Goal: Task Accomplishment & Management: Complete application form

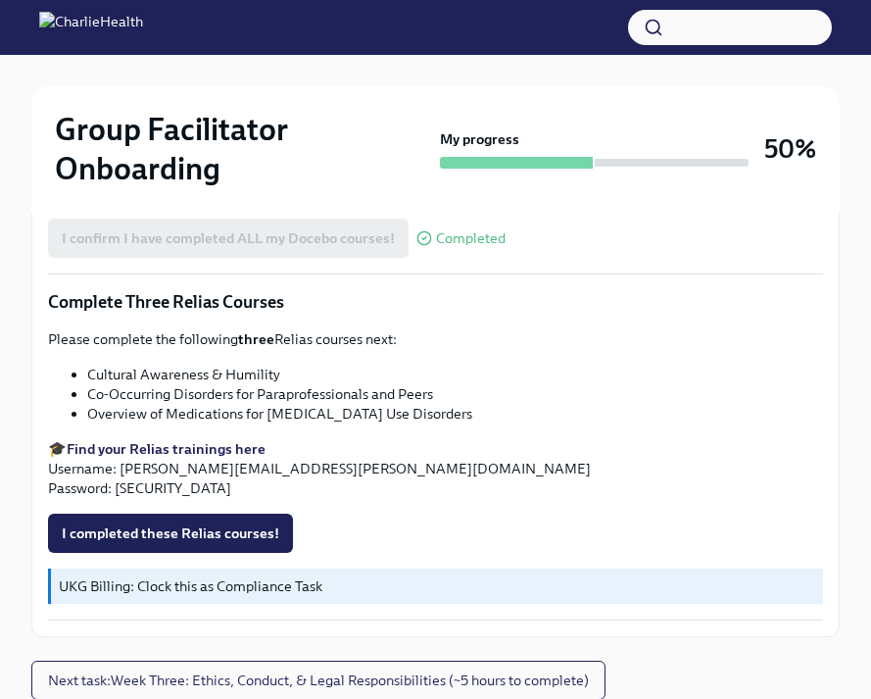
scroll to position [1720, 0]
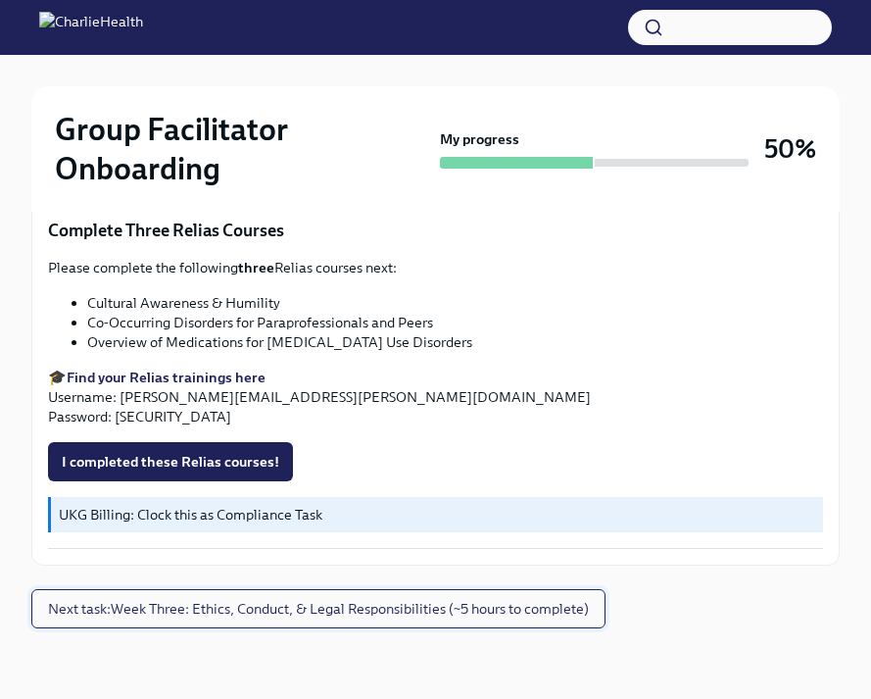
click at [344, 607] on span "Next task : Week Three: Ethics, Conduct, & Legal Responsibilities (~5 hours to …" at bounding box center [318, 609] width 541 height 20
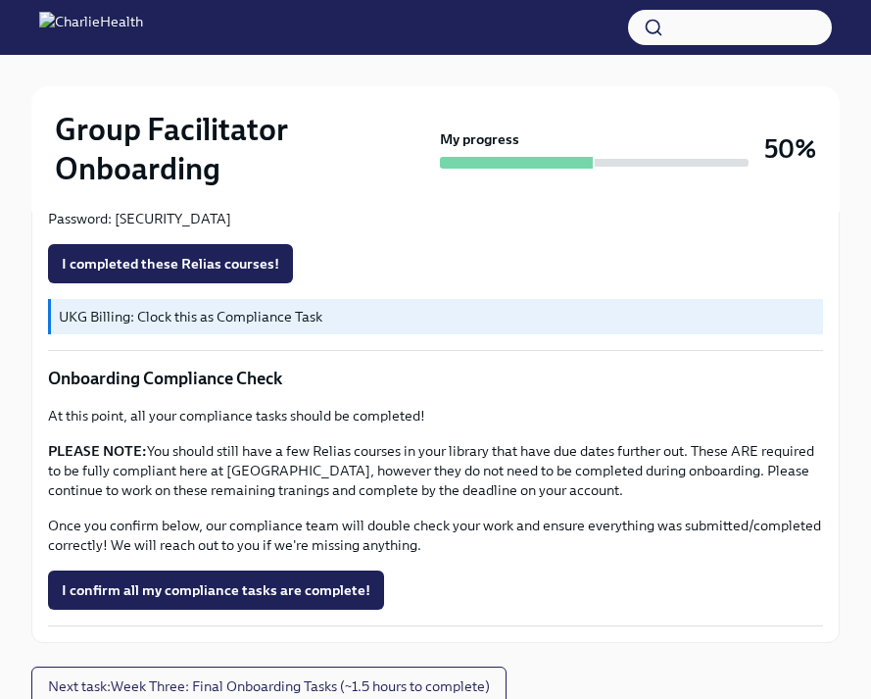
scroll to position [1307, 0]
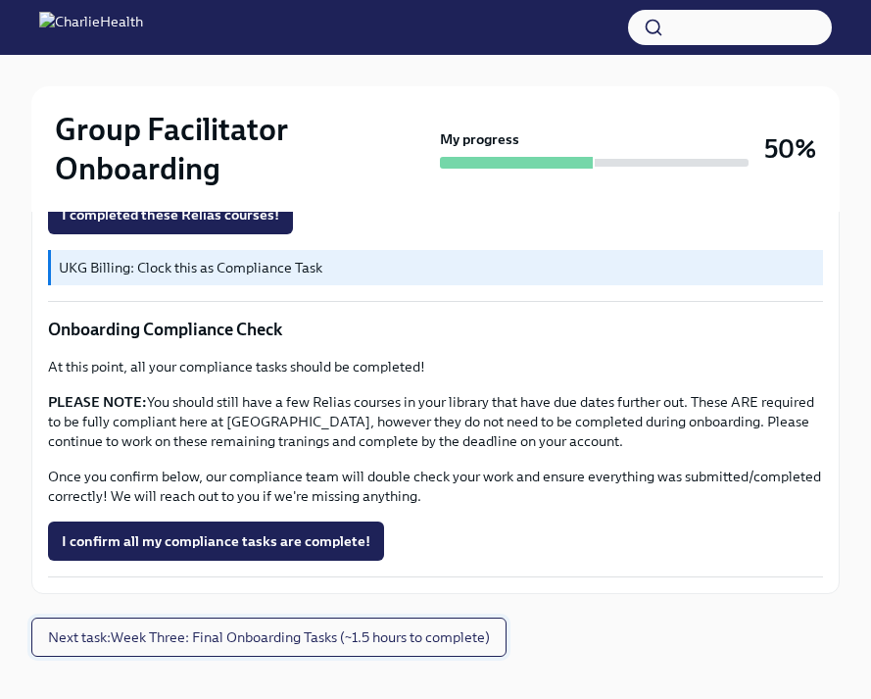
click at [409, 634] on span "Next task : Week Three: Final Onboarding Tasks (~1.5 hours to complete)" at bounding box center [269, 637] width 442 height 20
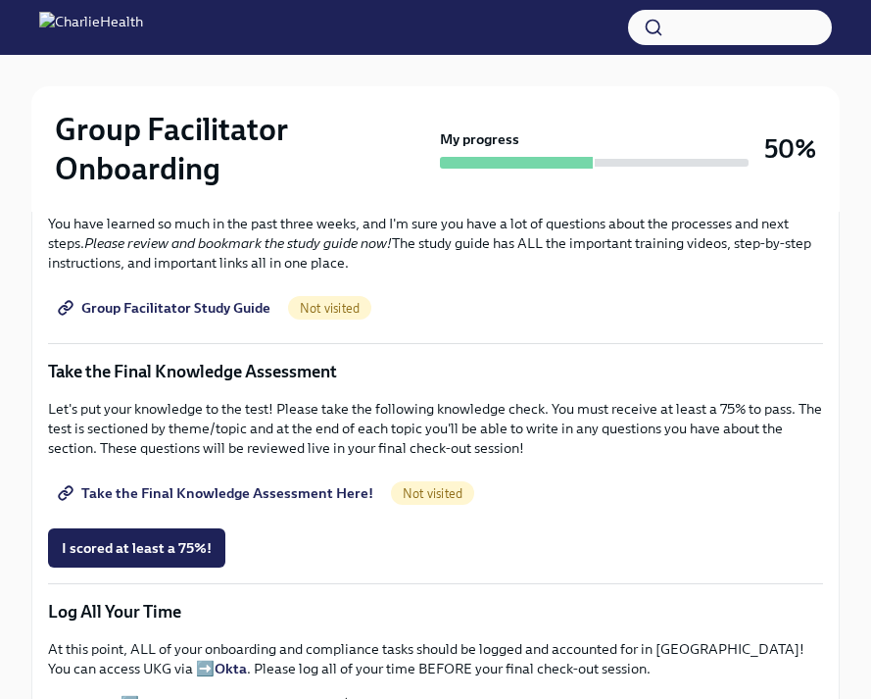
scroll to position [958, 0]
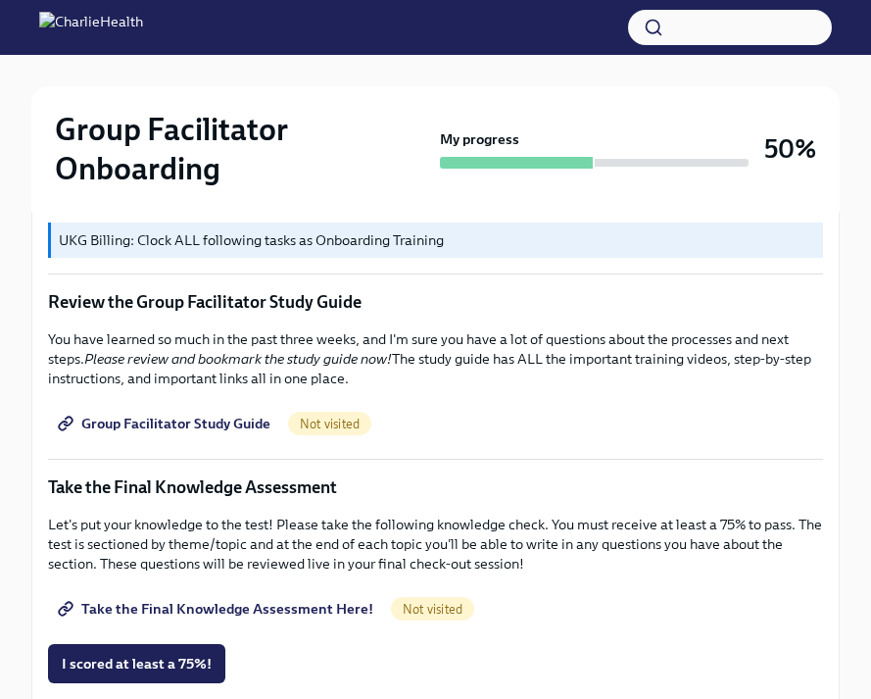
click at [216, 420] on span "Group Facilitator Study Guide" at bounding box center [166, 424] width 209 height 20
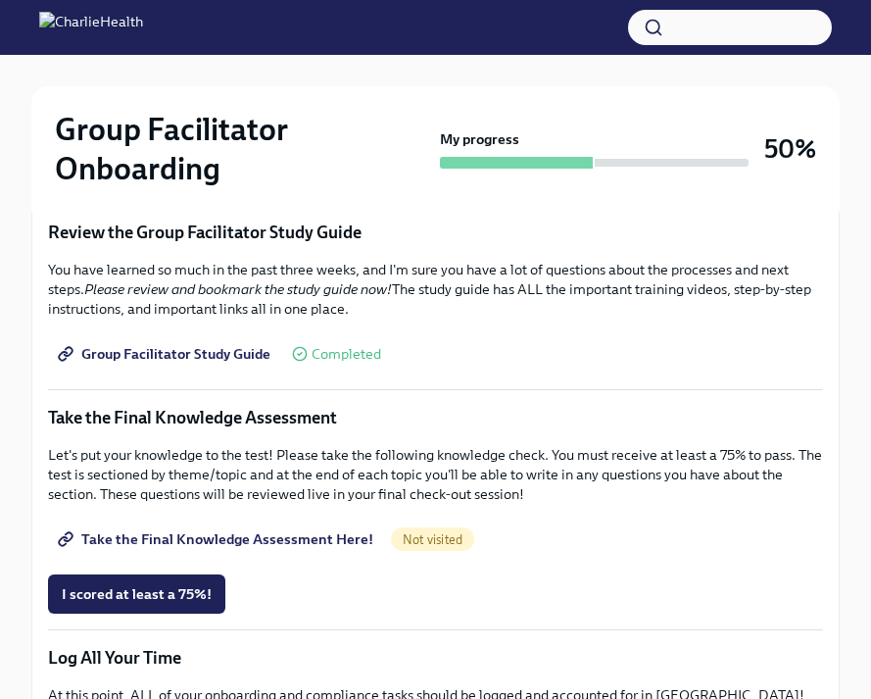
scroll to position [1043, 0]
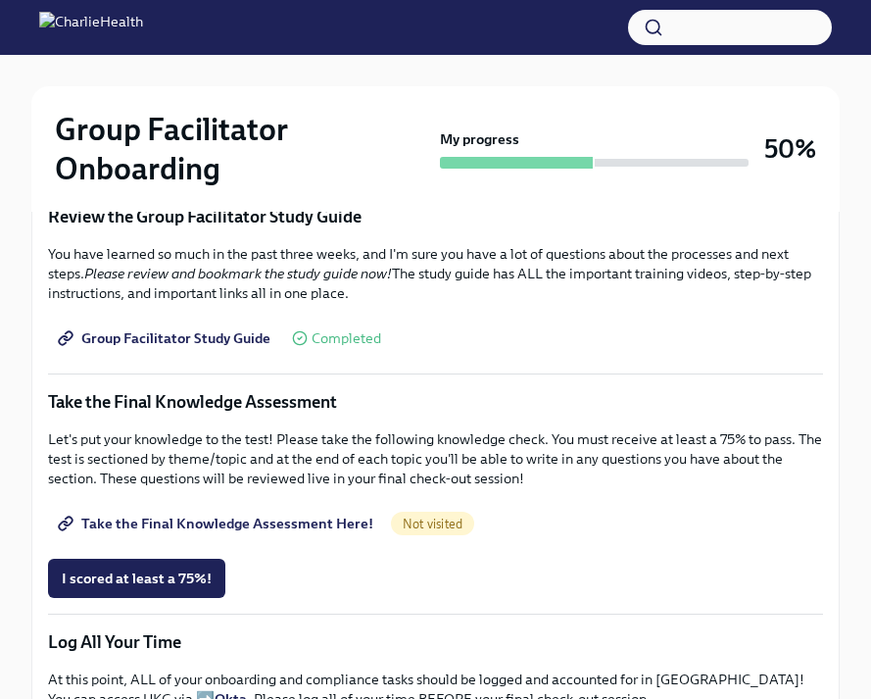
click at [297, 535] on link "Take the Final Knowledge Assessment Here!" at bounding box center [217, 523] width 339 height 39
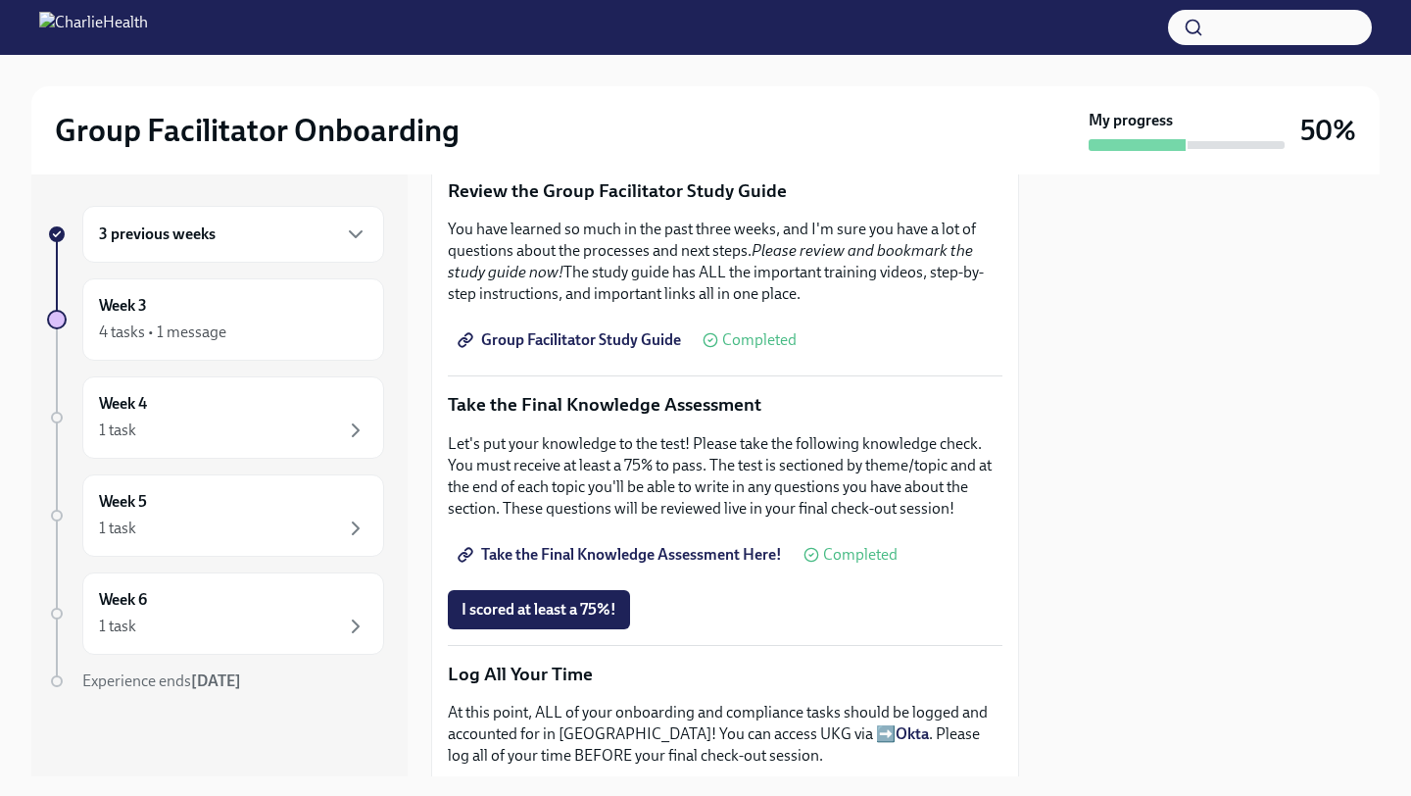
scroll to position [845, 0]
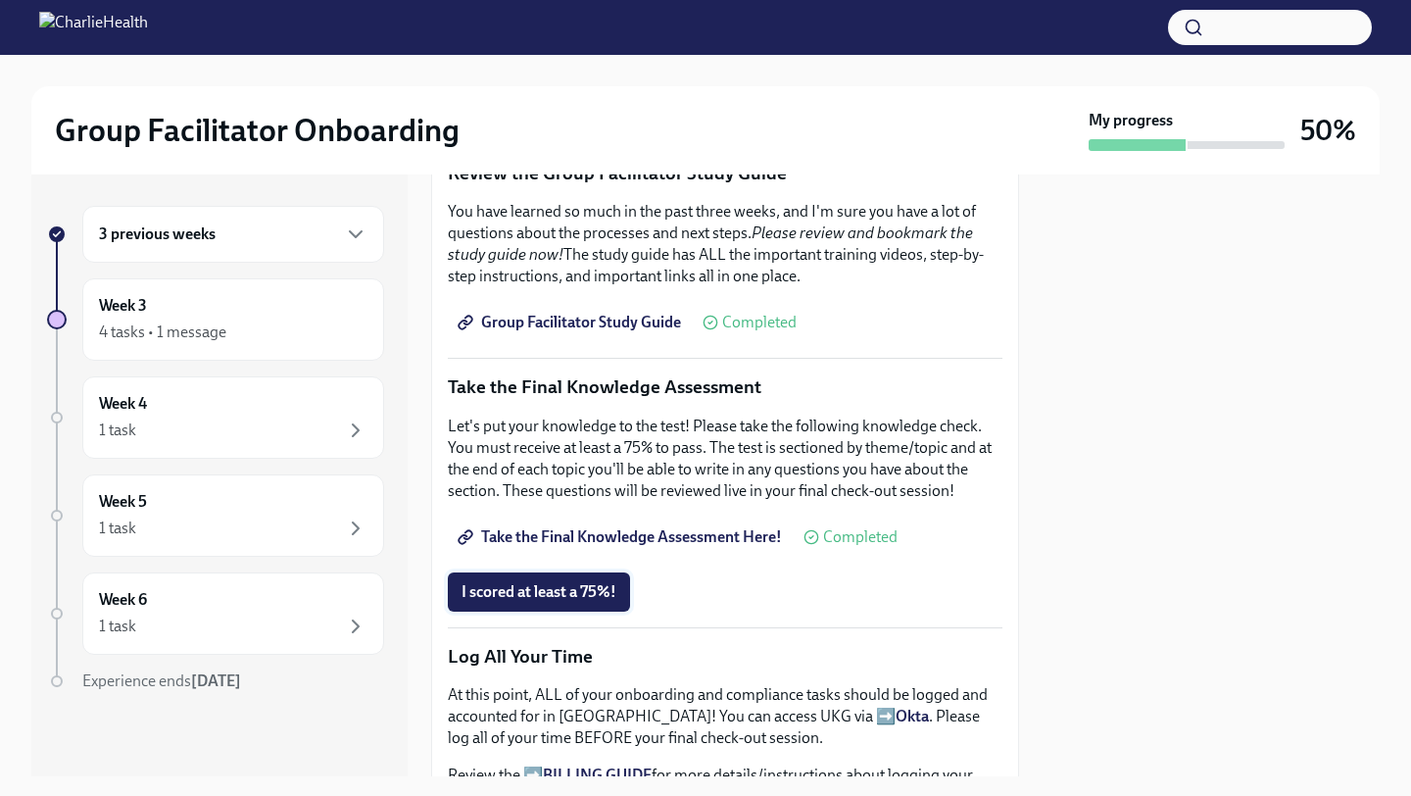
click at [600, 581] on button "I scored at least a 75%!" at bounding box center [539, 591] width 182 height 39
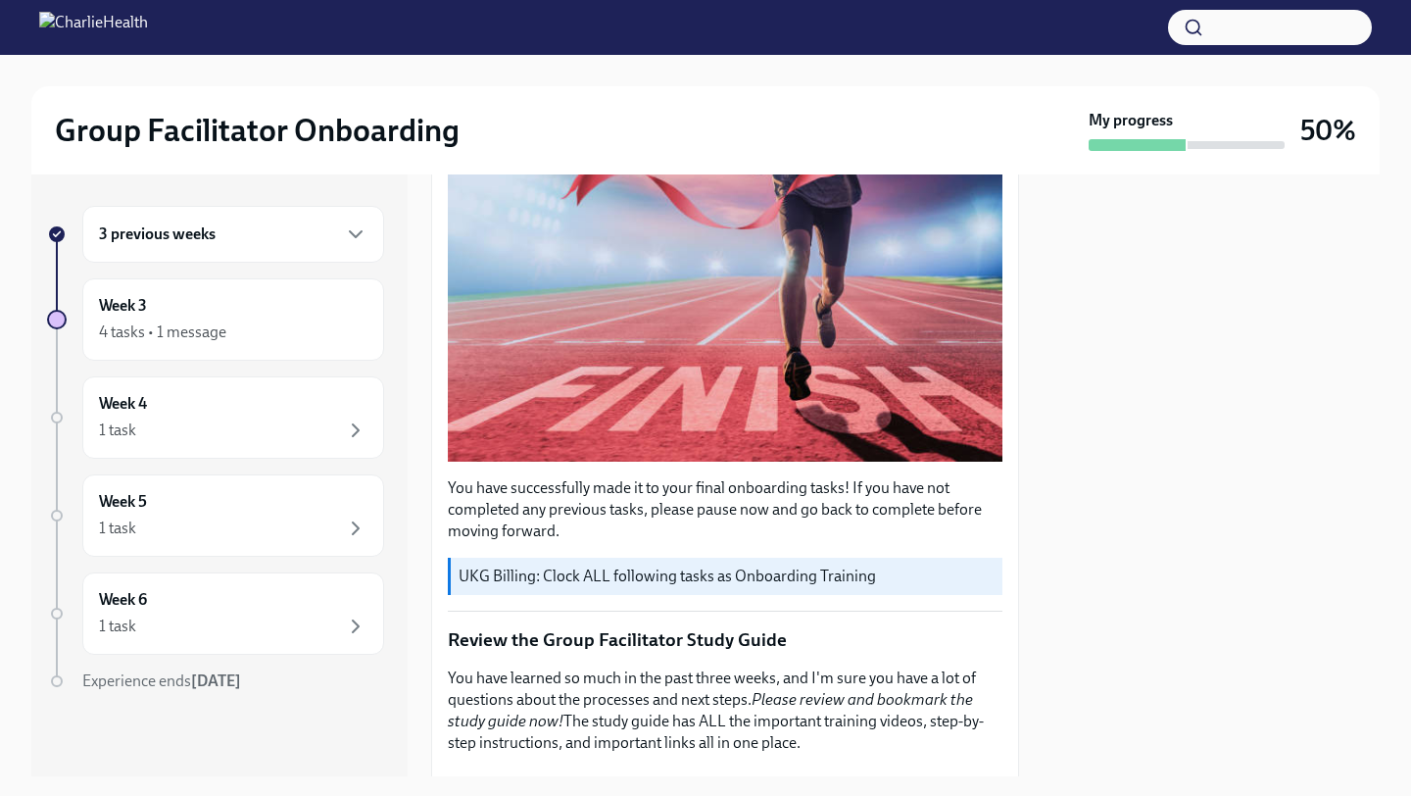
scroll to position [0, 0]
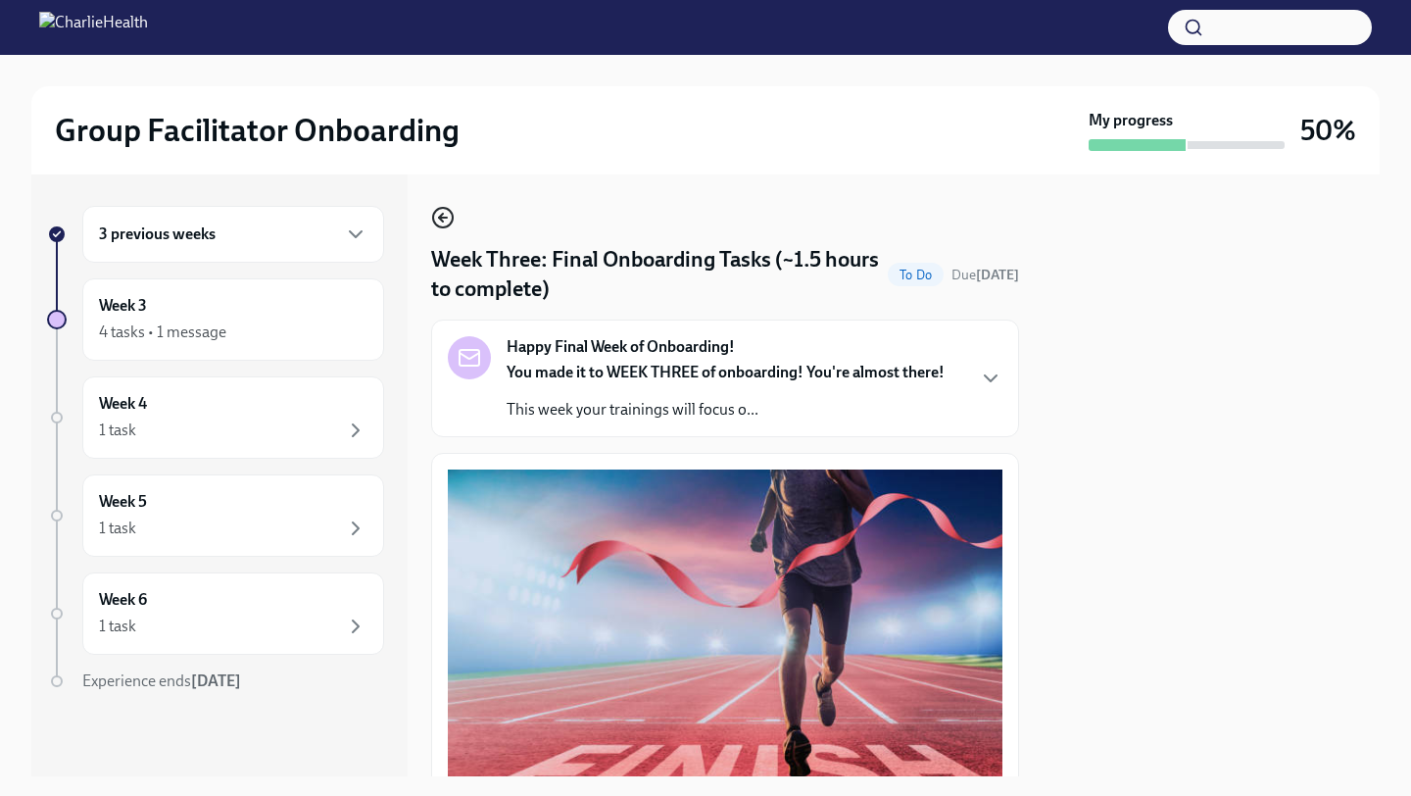
click at [443, 227] on circle "button" at bounding box center [443, 218] width 20 height 20
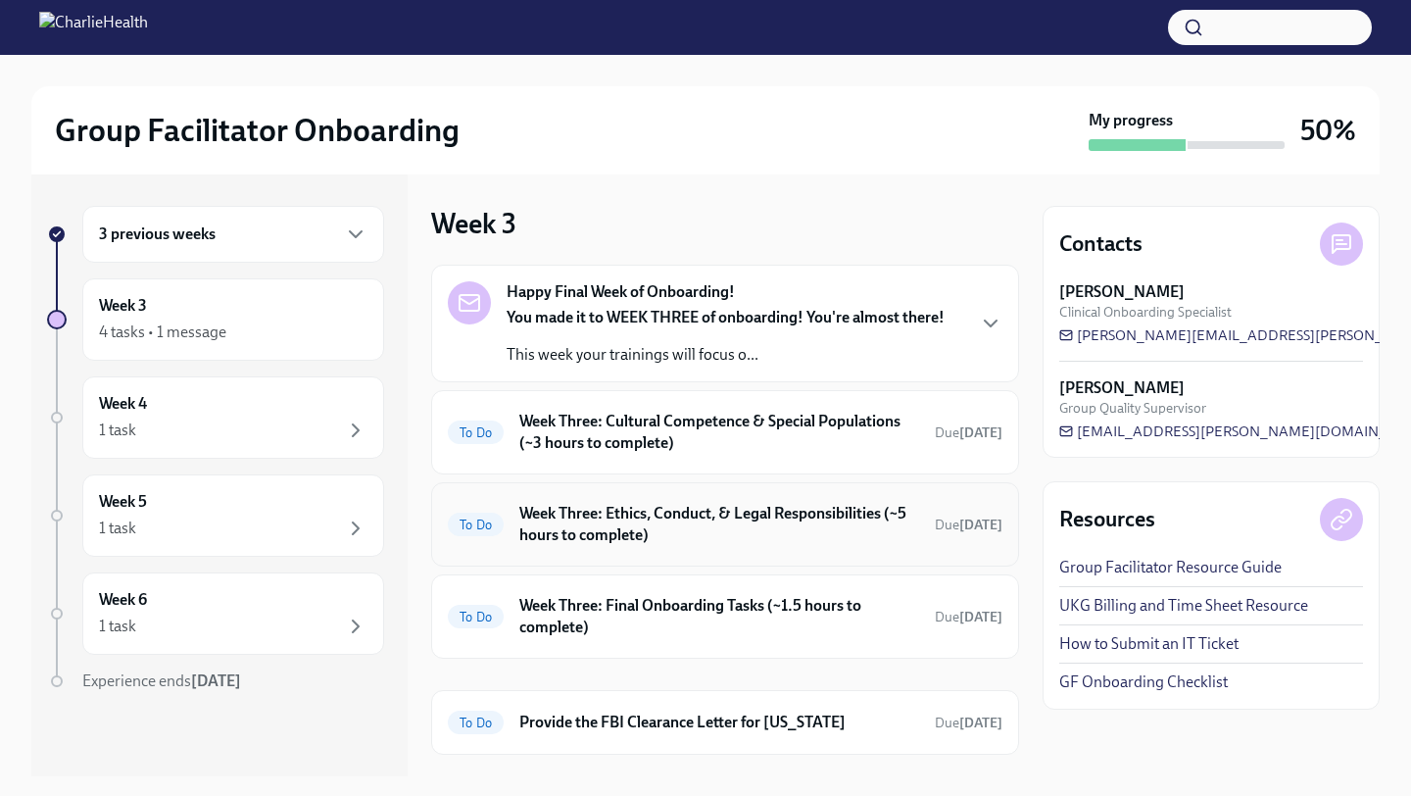
scroll to position [41, 0]
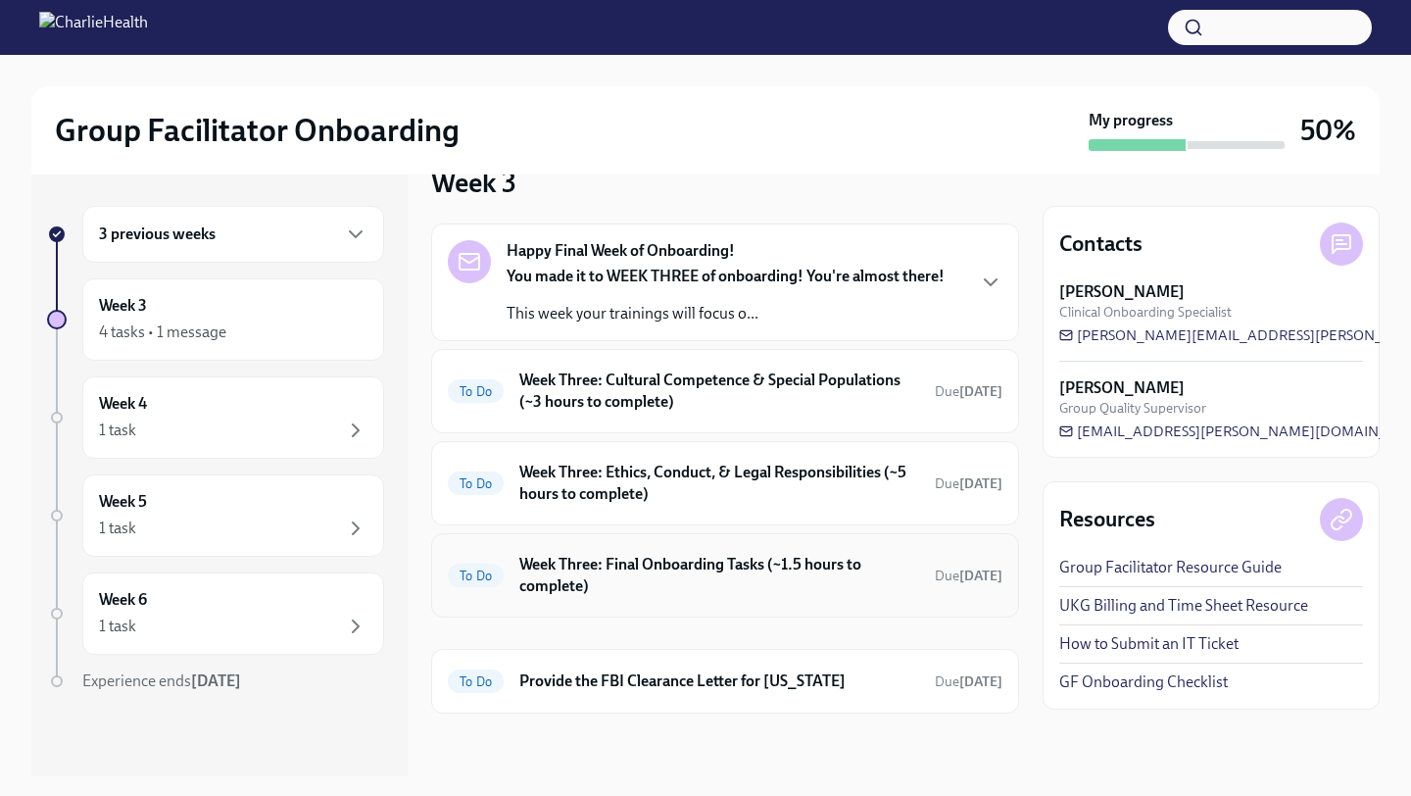
click at [595, 580] on h6 "Week Three: Final Onboarding Tasks (~1.5 hours to complete)" at bounding box center [719, 575] width 400 height 43
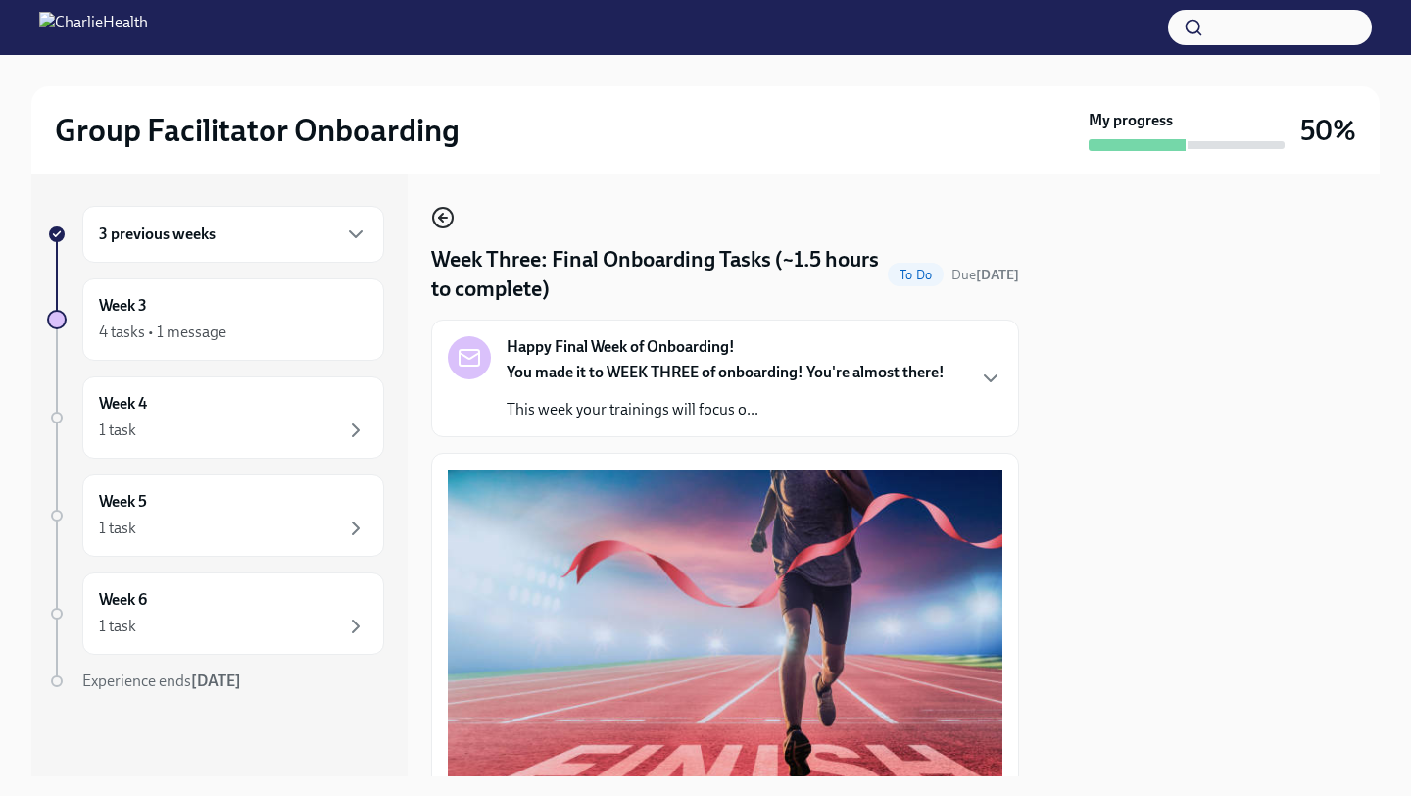
click at [446, 210] on icon "button" at bounding box center [443, 218] width 24 height 24
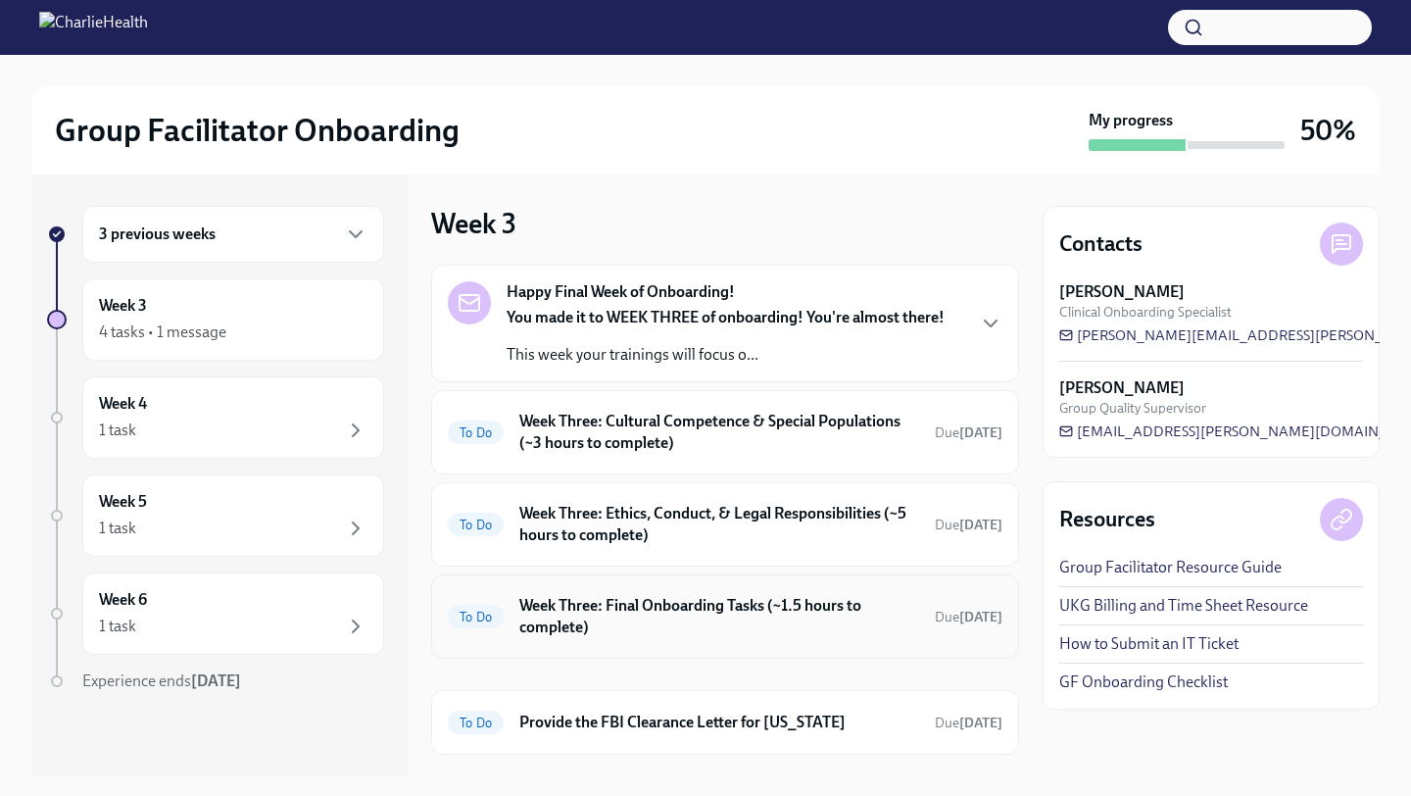
scroll to position [41, 0]
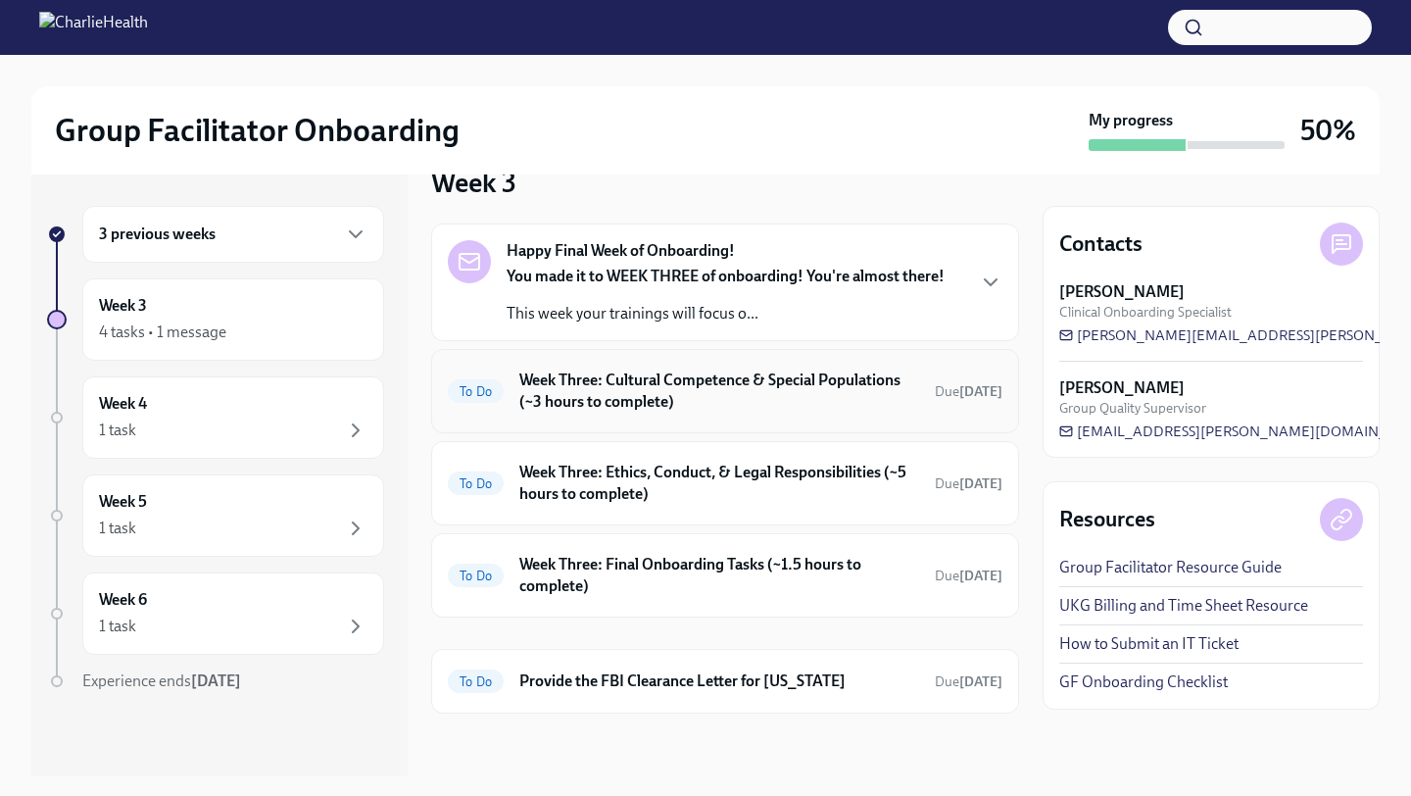
click at [625, 393] on h6 "Week Three: Cultural Competence & Special Populations (~3 hours to complete)" at bounding box center [719, 391] width 400 height 43
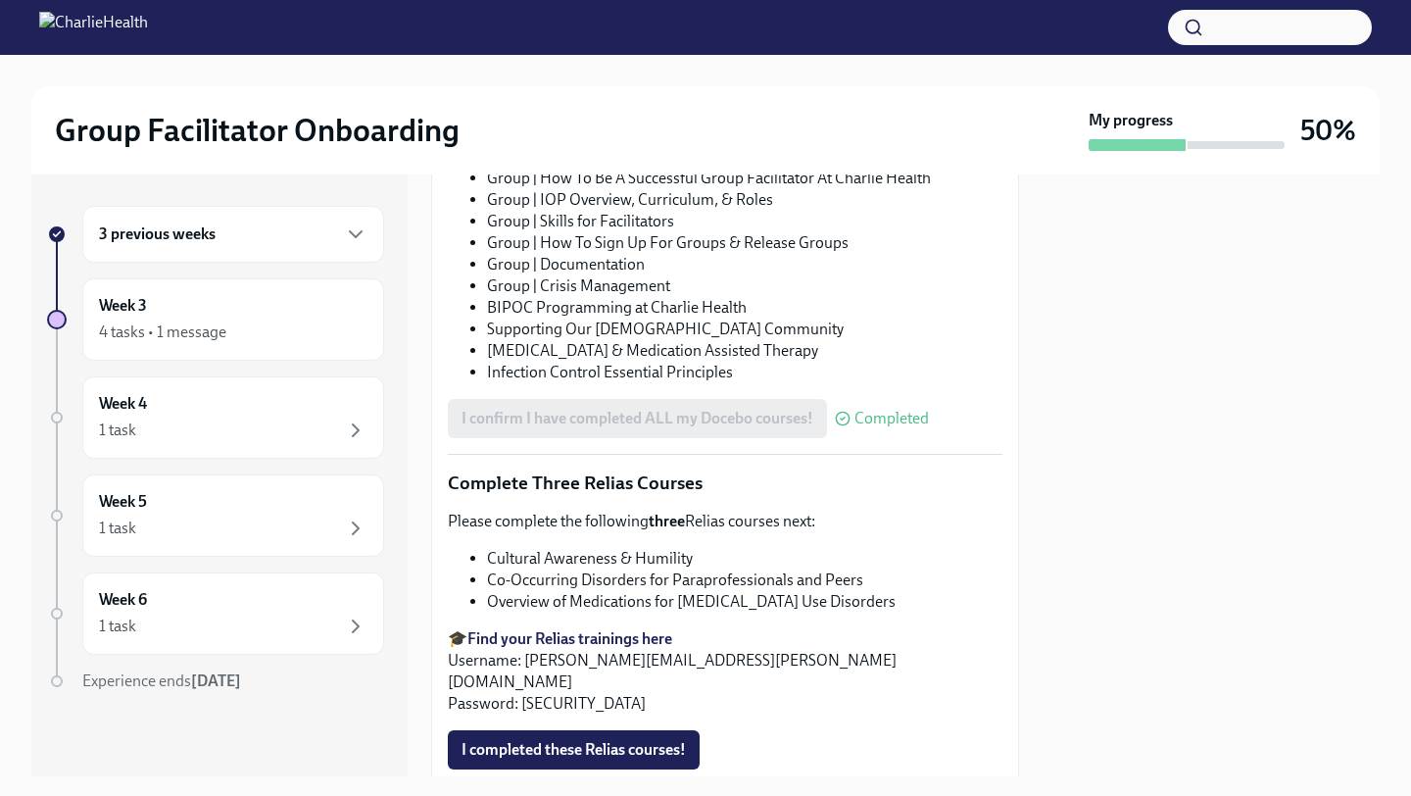
scroll to position [1514, 0]
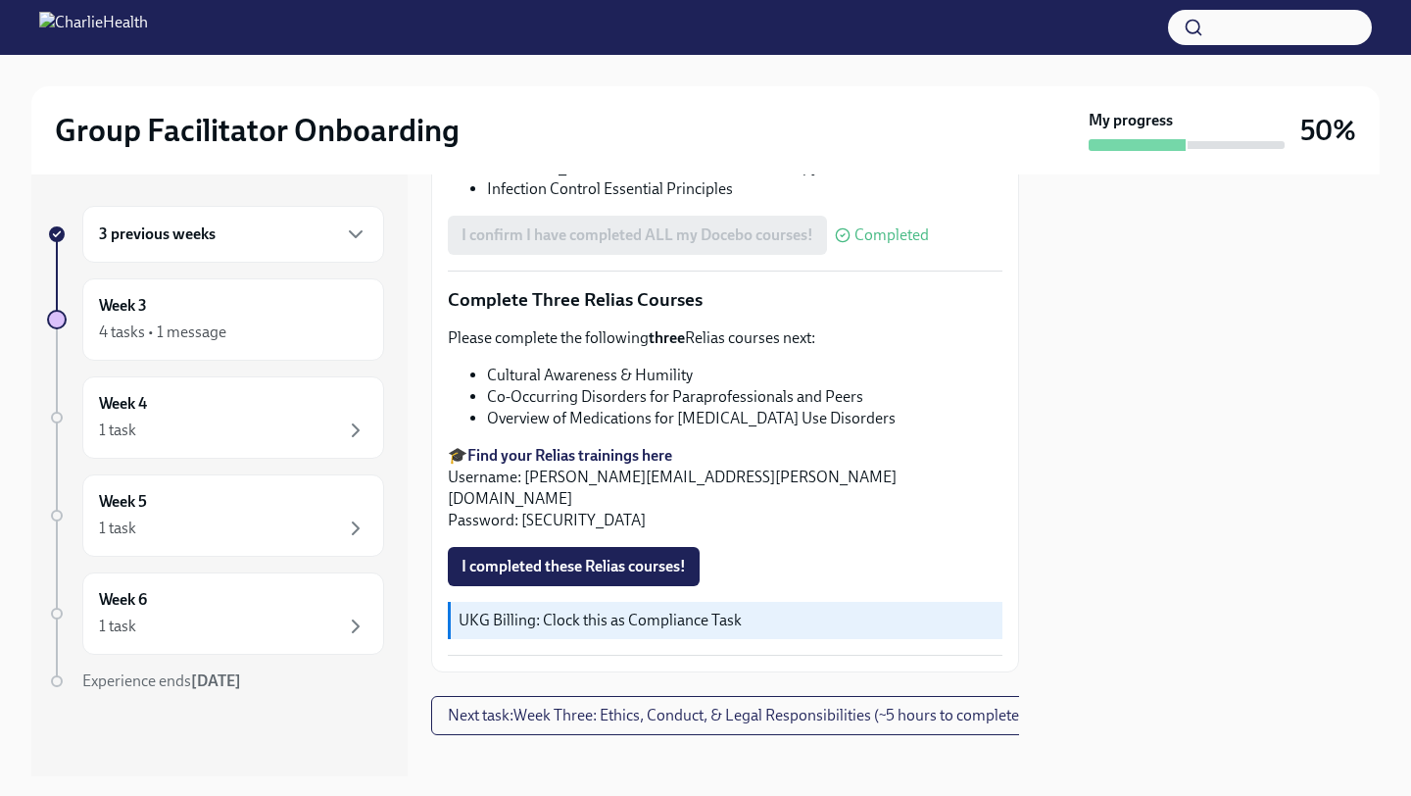
click at [627, 451] on strong "Find your Relias trainings here" at bounding box center [570, 455] width 205 height 19
drag, startPoint x: 857, startPoint y: 401, endPoint x: 489, endPoint y: 400, distance: 367.6
click at [489, 400] on li "Co-Occurring Disorders for Paraprofessionals and Peers" at bounding box center [745, 397] width 516 height 22
copy li "Co-Occurring Disorders for Paraprofessionals and Peers"
drag, startPoint x: 816, startPoint y: 422, endPoint x: 490, endPoint y: 419, distance: 326.4
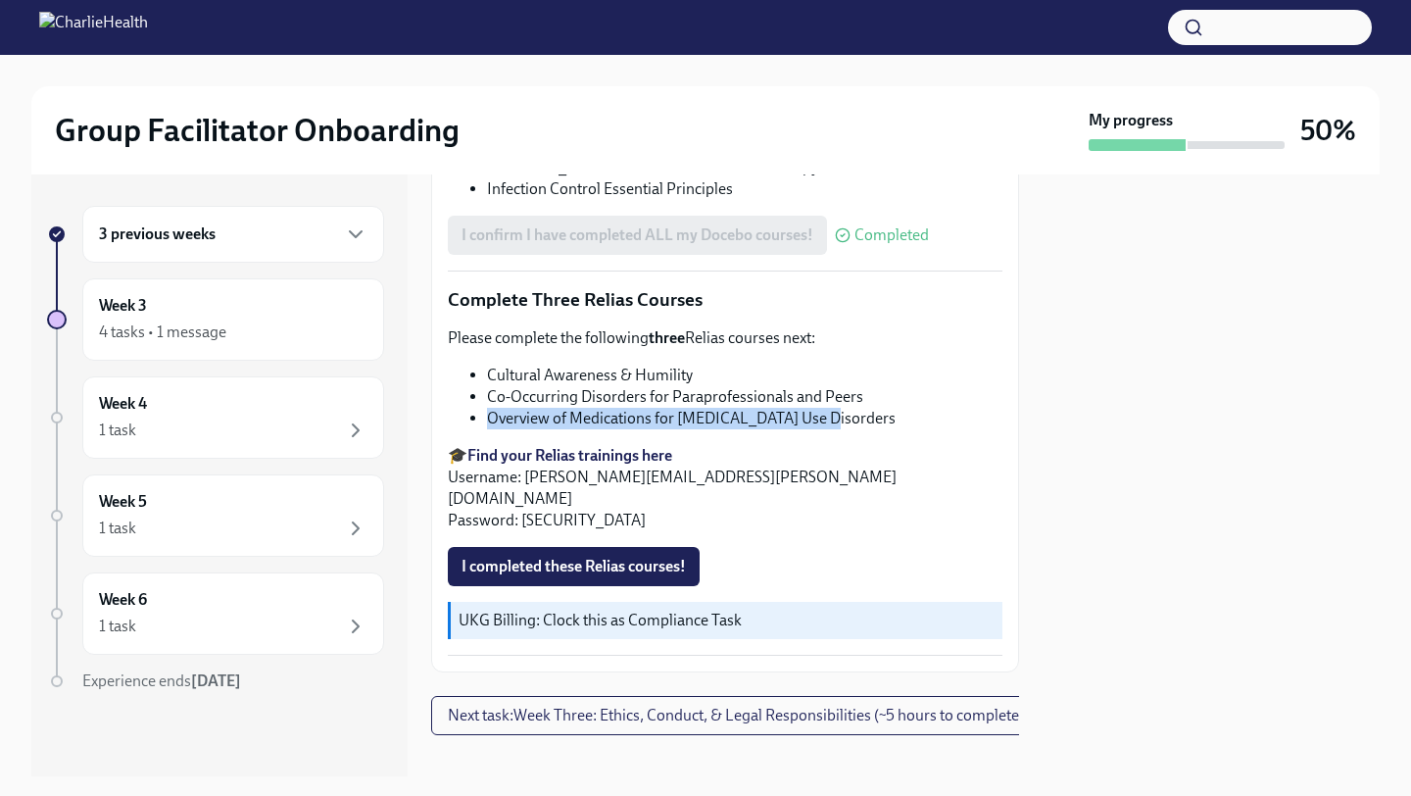
click at [490, 419] on li "Overview of Medications for [MEDICAL_DATA] Use Disorders" at bounding box center [745, 419] width 516 height 22
copy li "Overview of Medications for [MEDICAL_DATA] Use Disorders"
click at [545, 557] on span "I completed these Relias courses!" at bounding box center [574, 567] width 224 height 20
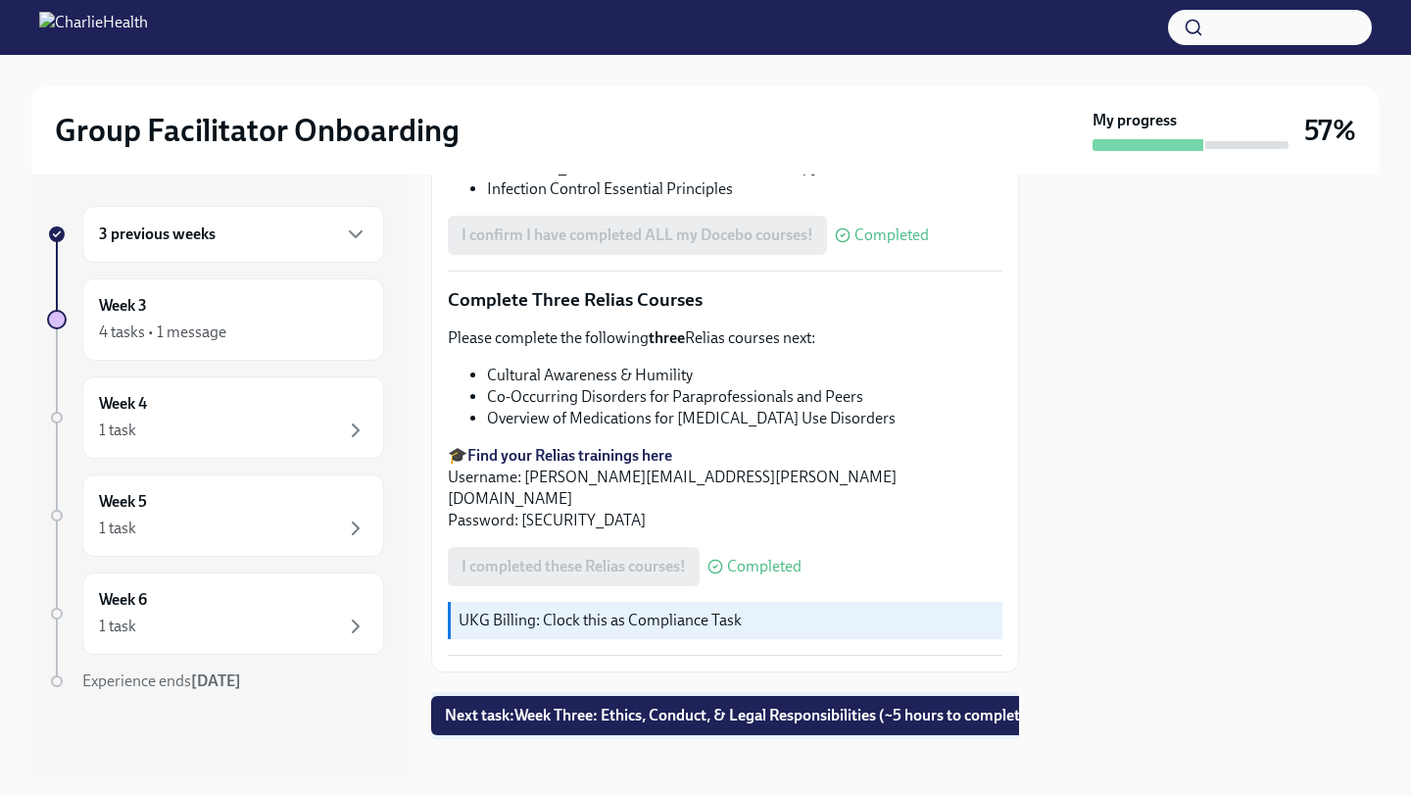
click at [816, 698] on span "Next task : Week Three: Ethics, Conduct, & Legal Responsibilities (~5 hours to …" at bounding box center [739, 716] width 589 height 20
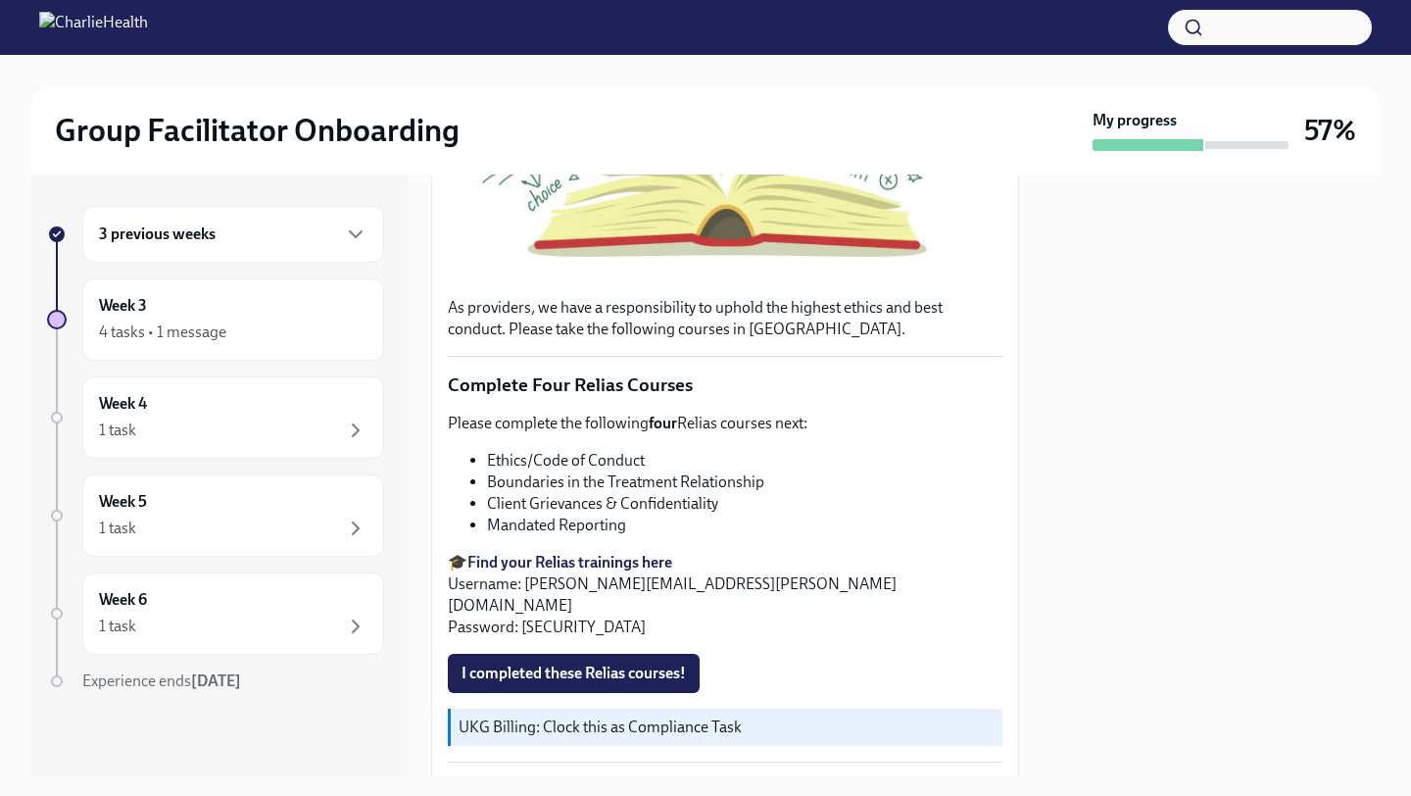
scroll to position [577, 0]
